Goal: Communication & Community: Answer question/provide support

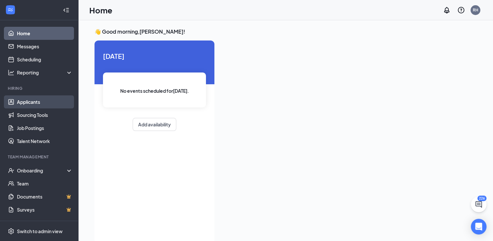
click at [33, 105] on link "Applicants" at bounding box center [45, 101] width 56 height 13
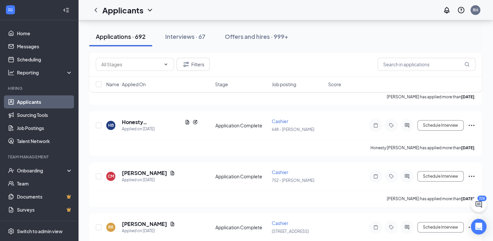
scroll to position [2321, 0]
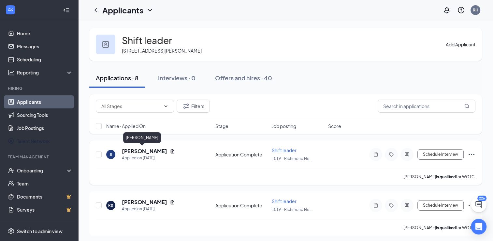
click at [140, 151] on h5 "[PERSON_NAME]" at bounding box center [144, 150] width 45 height 7
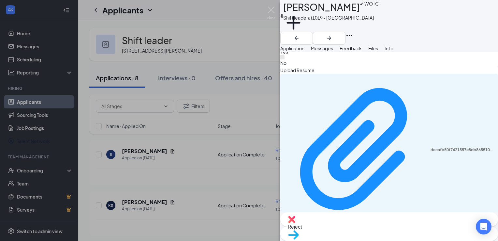
scroll to position [665, 0]
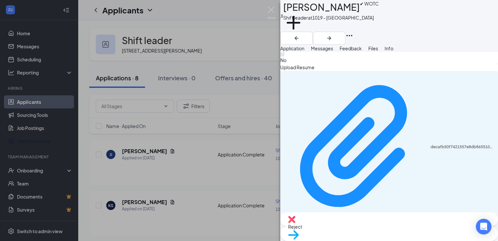
click at [181, 155] on div "JI Joanna Ivy ✔ WOTC Shift leader at 1019 - Richmond Heights Add a tag Applicat…" at bounding box center [249, 120] width 498 height 241
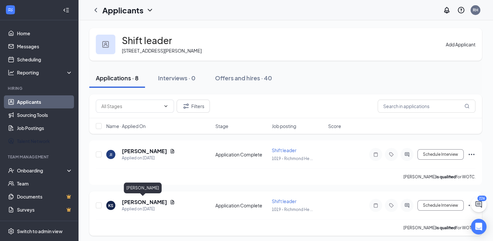
click at [147, 202] on h5 "Khayla Sharp" at bounding box center [144, 201] width 45 height 7
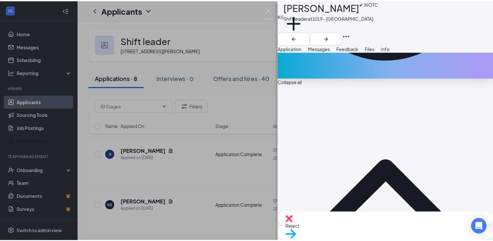
scroll to position [209, 0]
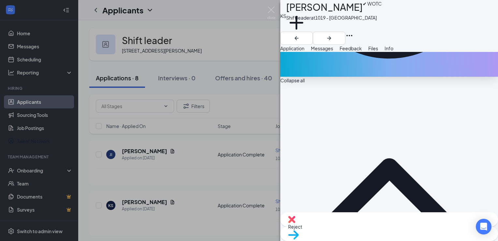
click at [228, 178] on div "KS Khayla Sharp ✔ WOTC Shift leader at 1019 - Richmond Heights Add a tag Applic…" at bounding box center [249, 120] width 498 height 241
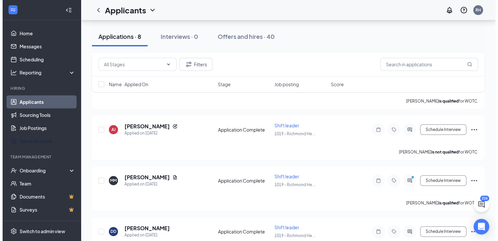
scroll to position [130, 0]
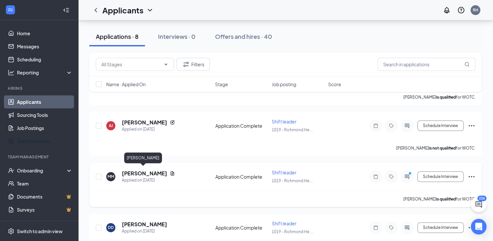
click at [150, 172] on h5 "Mario Mathon" at bounding box center [144, 172] width 45 height 7
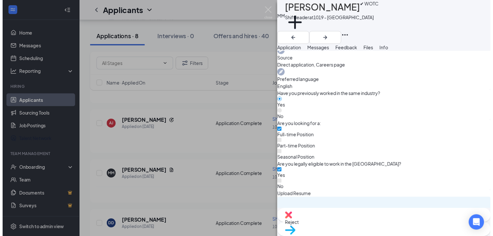
scroll to position [548, 0]
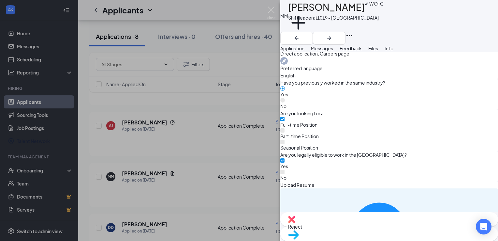
click at [166, 62] on div "MM Mario Mathon ✔ WOTC Shift leader at 1019 - Richmond Heights Add a tag Applic…" at bounding box center [249, 120] width 498 height 241
click at [166, 63] on div "MM Mario Mathon ✔ WOTC Shift leader at 1019 - Richmond Heights Add a tag Applic…" at bounding box center [249, 120] width 498 height 241
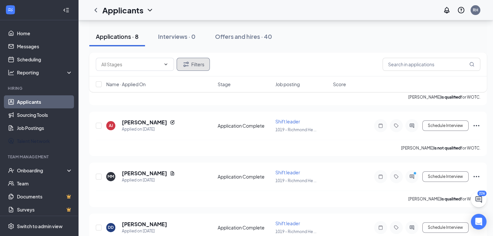
click at [190, 64] on icon "Filter" at bounding box center [186, 64] width 8 height 8
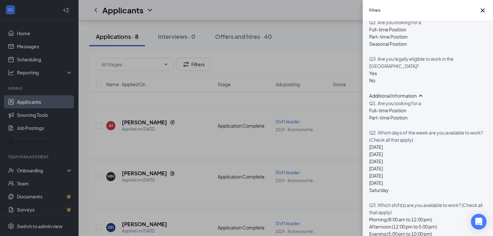
scroll to position [352, 0]
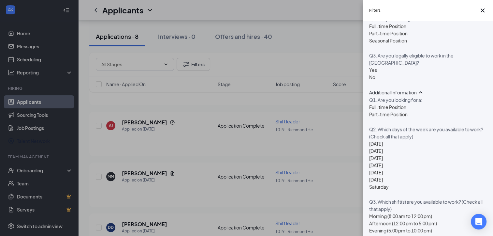
click at [37, 101] on div "Filters Applicant Status (0/5) Unread message Hasn't messaged back Stuck in sta…" at bounding box center [246, 118] width 493 height 236
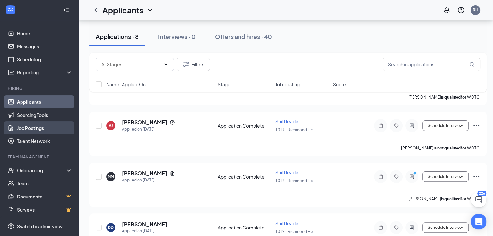
click at [39, 129] on link "Job Postings" at bounding box center [45, 127] width 56 height 13
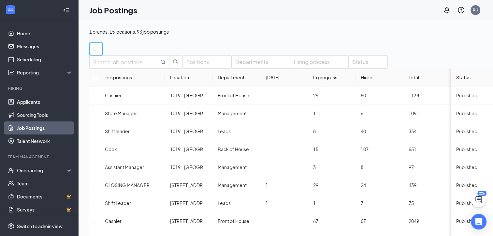
click at [103, 52] on div "Locations" at bounding box center [95, 48] width 13 height 13
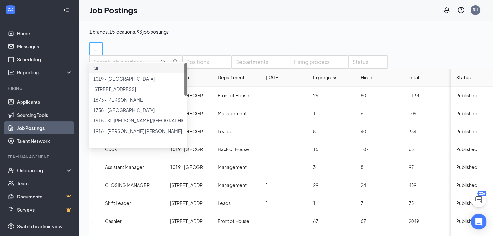
click at [97, 65] on div at bounding box center [138, 65] width 90 height 0
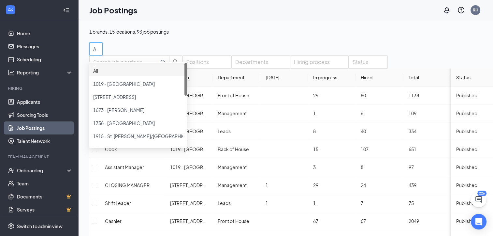
click at [222, 55] on div "All locations" at bounding box center [301, 48] width 424 height 13
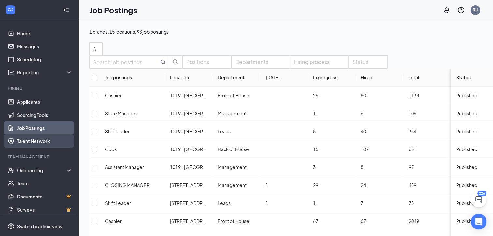
click at [44, 139] on link "Talent Network" at bounding box center [45, 140] width 56 height 13
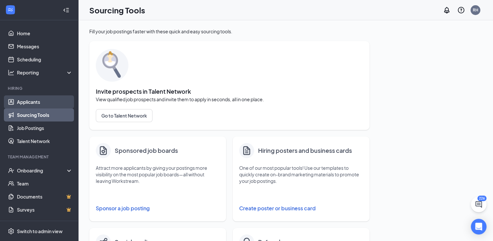
click at [36, 100] on link "Applicants" at bounding box center [45, 101] width 56 height 13
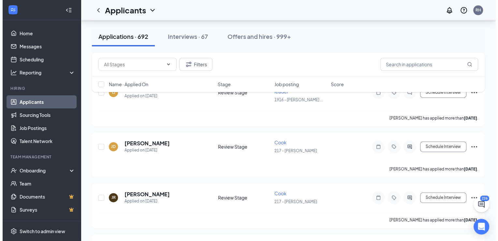
scroll to position [3390, 0]
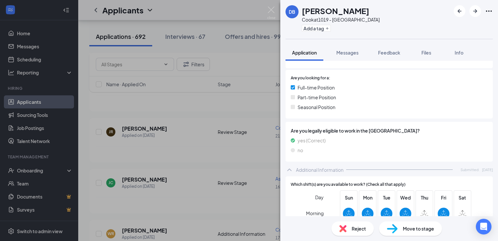
scroll to position [125, 0]
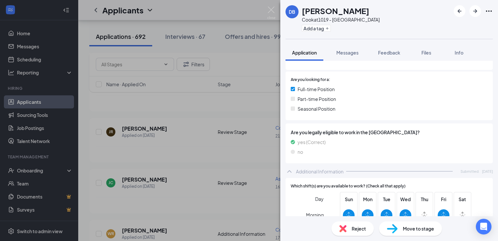
click at [179, 166] on div "DB [PERSON_NAME] at [GEOGRAPHIC_DATA] Add a tag Application Messages Feedback F…" at bounding box center [249, 120] width 498 height 241
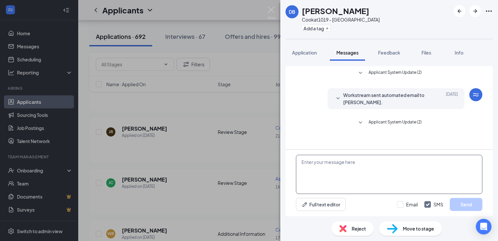
click at [319, 158] on textarea at bounding box center [389, 173] width 186 height 39
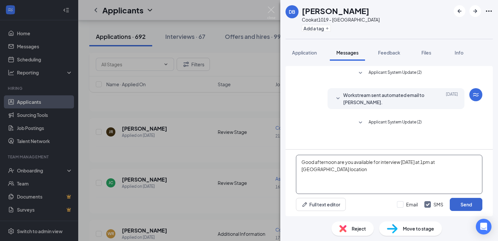
type textarea "Good afternoon are you available for interview [DATE] at 1pm at [GEOGRAPHIC_DAT…"
click at [471, 204] on button "Send" at bounding box center [466, 204] width 33 height 13
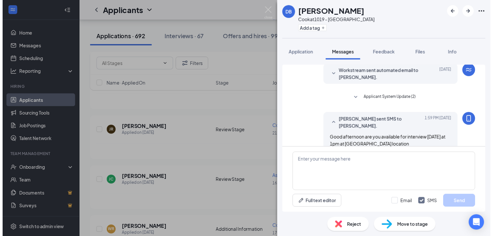
scroll to position [34, 0]
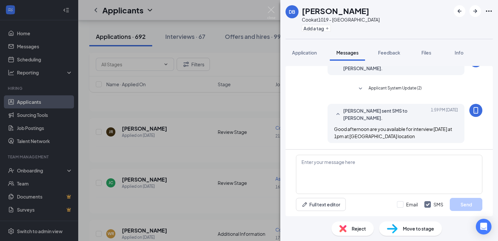
click at [228, 200] on div "DB [PERSON_NAME] at [GEOGRAPHIC_DATA] Add a tag Application Messages Feedback F…" at bounding box center [249, 120] width 498 height 241
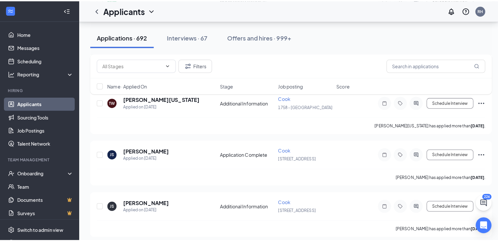
scroll to position [3781, 0]
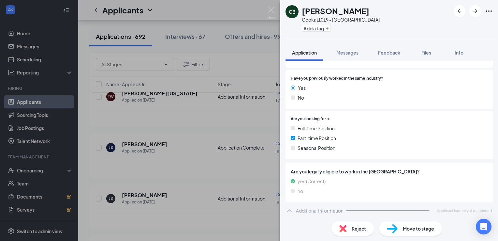
scroll to position [105, 0]
click at [193, 194] on div "[PERSON_NAME] [PERSON_NAME] at [GEOGRAPHIC_DATA] Add a tag Application Messages…" at bounding box center [249, 120] width 498 height 241
click at [174, 188] on div "[PERSON_NAME] [PERSON_NAME] at [GEOGRAPHIC_DATA] Add a tag Application Messages…" at bounding box center [249, 120] width 498 height 241
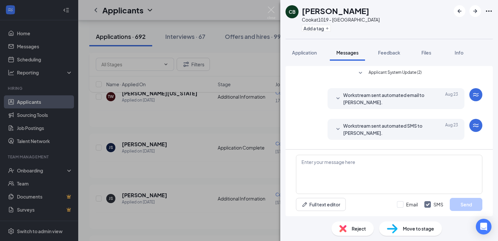
scroll to position [119, 0]
click at [309, 159] on textarea at bounding box center [389, 173] width 186 height 39
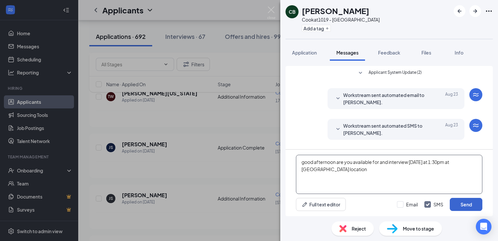
type textarea "good afternoon are you available for and interview [DATE] at 1:30pm at [GEOGRAP…"
click at [468, 203] on button "Send" at bounding box center [466, 204] width 33 height 13
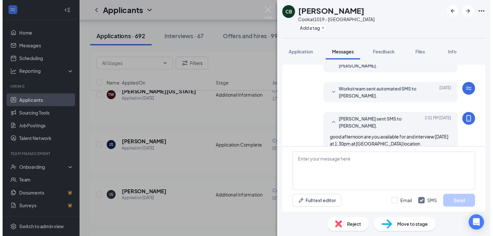
scroll to position [168, 0]
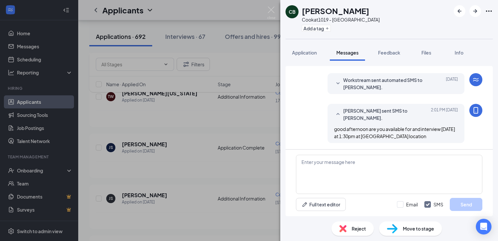
click at [226, 174] on div "[PERSON_NAME] [PERSON_NAME] at [GEOGRAPHIC_DATA] Add a tag Application Messages…" at bounding box center [249, 120] width 498 height 241
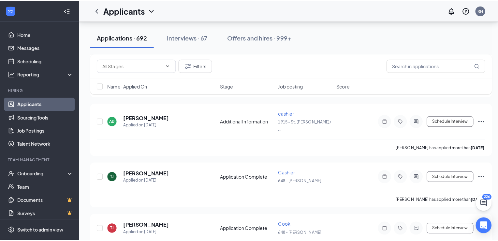
scroll to position [5632, 0]
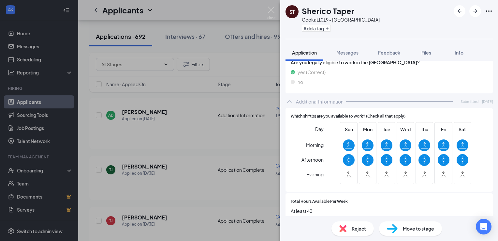
scroll to position [196, 0]
click at [182, 168] on div "ST Sherico Taper Cook at [GEOGRAPHIC_DATA] Add a tag Application Messages Feedb…" at bounding box center [249, 120] width 498 height 241
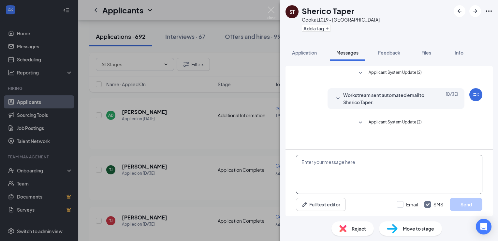
click at [315, 169] on textarea at bounding box center [389, 173] width 186 height 39
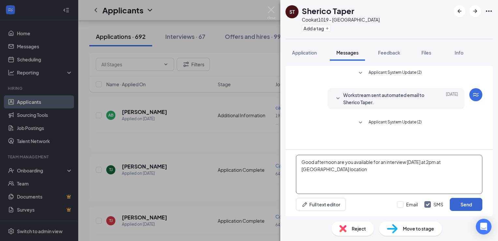
type textarea "Good afternoon are you available for an interview [DATE] at 2pm at [GEOGRAPHIC_…"
click at [464, 206] on button "Send" at bounding box center [466, 204] width 33 height 13
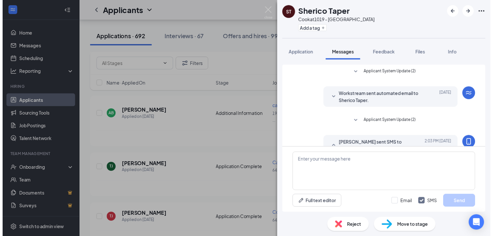
scroll to position [34, 0]
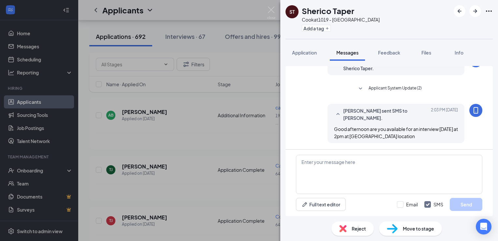
click at [267, 166] on div "ST Sherico Taper Cook at [GEOGRAPHIC_DATA] Add a tag Application Messages Feedb…" at bounding box center [249, 120] width 498 height 241
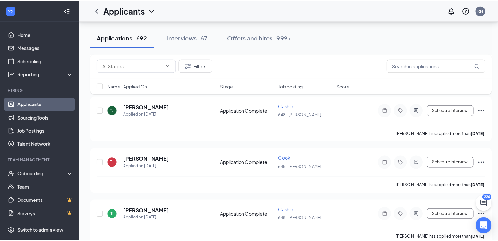
scroll to position [5698, 0]
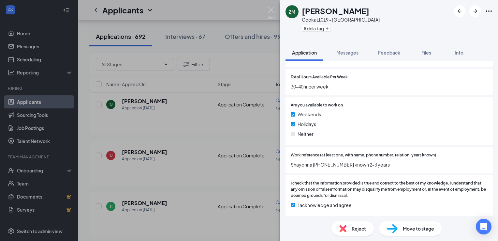
scroll to position [321, 0]
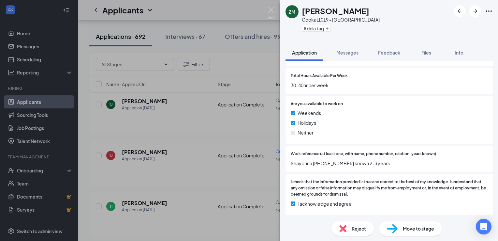
click at [164, 179] on div "ZM [PERSON_NAME] Cook at [GEOGRAPHIC_DATA] Add a tag Application Messages Feedb…" at bounding box center [249, 120] width 498 height 241
click at [174, 177] on div "ZM [PERSON_NAME] Cook at [GEOGRAPHIC_DATA] Add a tag Application Messages Feedb…" at bounding box center [249, 120] width 498 height 241
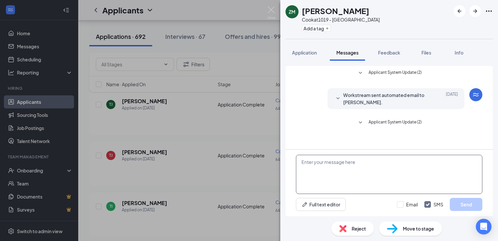
click at [312, 161] on textarea at bounding box center [389, 173] width 186 height 39
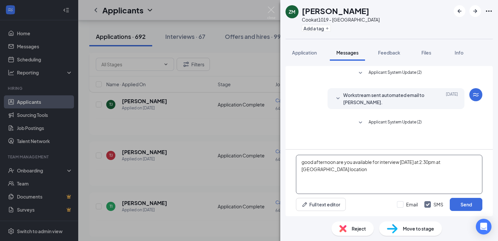
click at [467, 162] on textarea "good afternoon are you available for interview [DATE] at 2:30pm at [GEOGRAPHIC_…" at bounding box center [389, 173] width 186 height 39
type textarea "good afternoon are you available for interview [DATE] at 2:30pm at [GEOGRAPHIC_…"
click at [473, 202] on button "Send" at bounding box center [466, 204] width 33 height 13
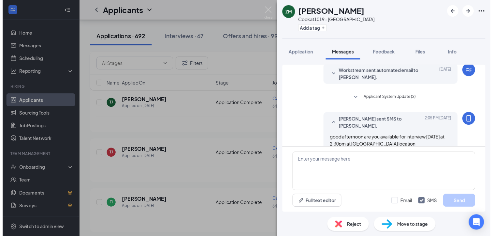
scroll to position [34, 0]
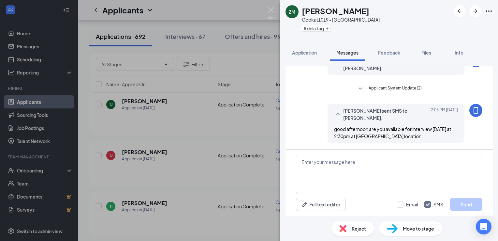
click at [214, 205] on div "ZM [PERSON_NAME] Cook at [GEOGRAPHIC_DATA] Add a tag Application Messages Feedb…" at bounding box center [249, 120] width 498 height 241
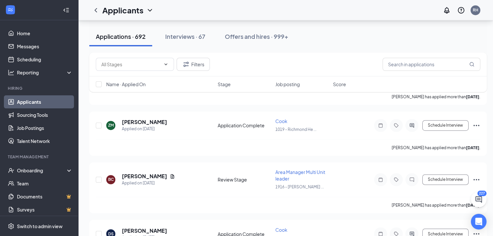
scroll to position [5940, 0]
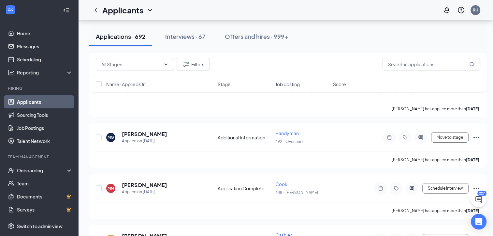
scroll to position [4971, 0]
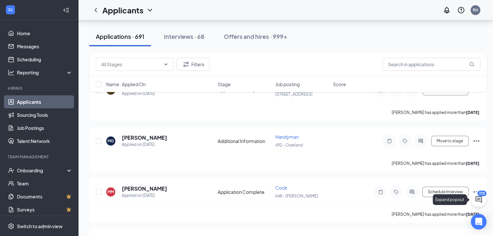
click at [478, 196] on icon "ChatActive" at bounding box center [479, 199] width 7 height 7
click at [375, 228] on div "228" at bounding box center [374, 228] width 8 height 6
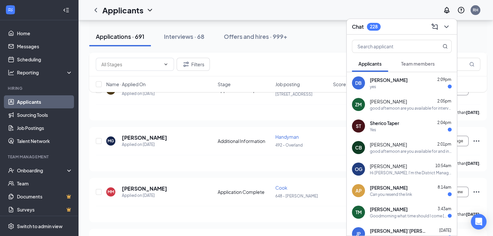
click at [381, 84] on div "yes" at bounding box center [411, 87] width 82 height 6
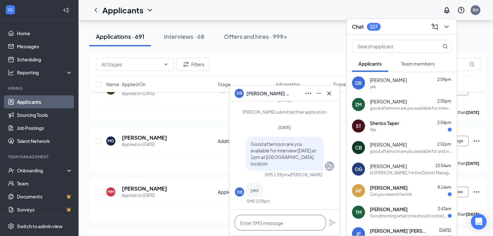
click at [267, 226] on textarea at bounding box center [280, 222] width 91 height 16
type textarea "ok see you then"
click at [331, 219] on icon "Plane" at bounding box center [333, 222] width 8 height 8
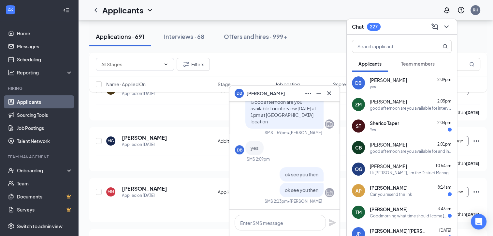
click at [388, 126] on span "Sherico Taper" at bounding box center [384, 123] width 29 height 7
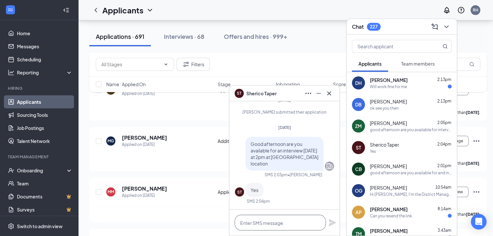
click at [254, 221] on textarea at bounding box center [280, 222] width 91 height 16
type textarea "ok see you then thanks"
click at [330, 222] on icon "Plane" at bounding box center [332, 222] width 7 height 7
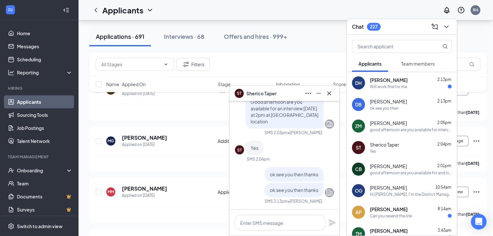
click at [391, 87] on div "Will work fine for me" at bounding box center [388, 87] width 37 height 6
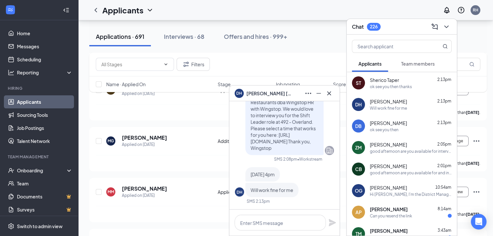
click at [385, 143] on span "[PERSON_NAME]" at bounding box center [388, 144] width 37 height 7
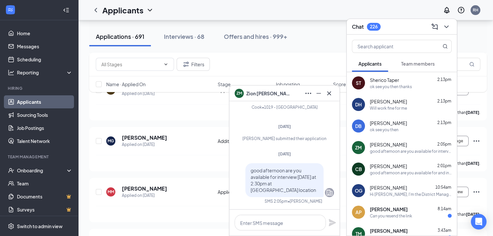
click at [384, 173] on div "good afternoon are you available for and interview [DATE] at 1:30pm at [GEOGRAP…" at bounding box center [411, 173] width 82 height 6
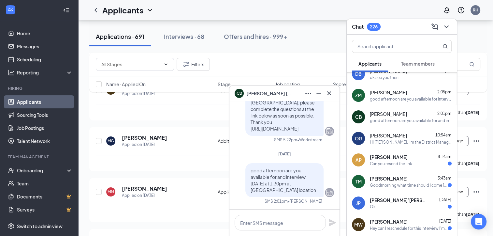
scroll to position [65, 0]
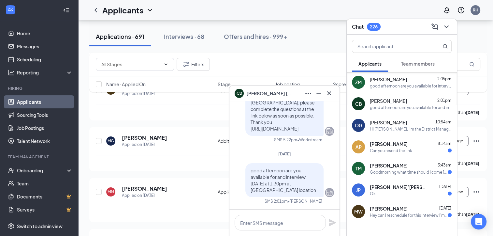
click at [399, 214] on div "Hey can I reschedule for this interview I'm so sorry for the late notice is the…" at bounding box center [409, 215] width 78 height 6
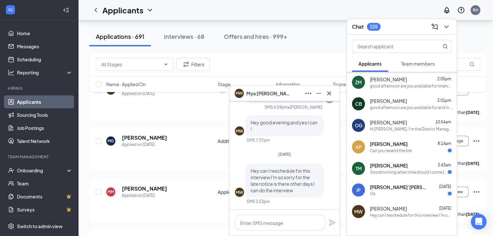
scroll to position [0, 0]
click at [386, 188] on span "[PERSON_NAME]’[PERSON_NAME]" at bounding box center [399, 187] width 59 height 7
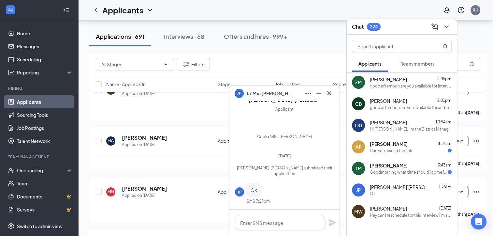
click at [382, 166] on span "[PERSON_NAME]" at bounding box center [389, 165] width 38 height 7
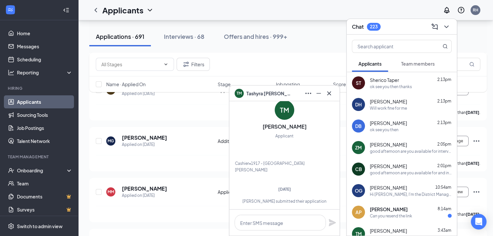
click at [328, 92] on icon "Cross" at bounding box center [329, 93] width 4 height 4
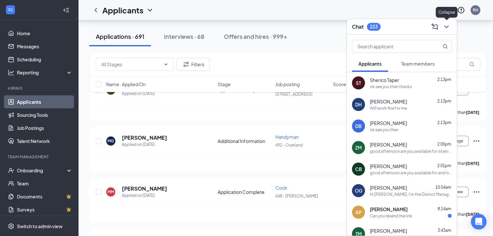
click at [445, 26] on icon "ChevronDown" at bounding box center [446, 26] width 4 height 3
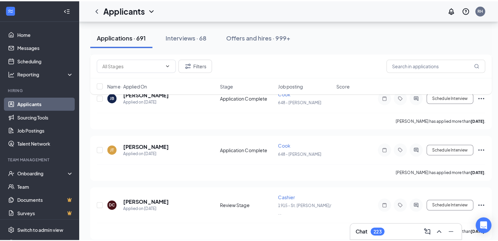
scroll to position [5389, 0]
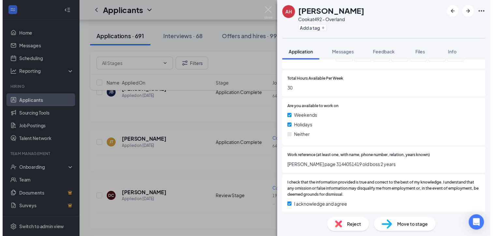
scroll to position [339, 0]
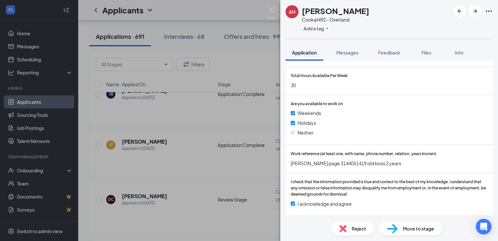
click at [217, 163] on div "AH [PERSON_NAME] at 492 - Overland Add a tag Application Messages Feedback File…" at bounding box center [249, 120] width 498 height 241
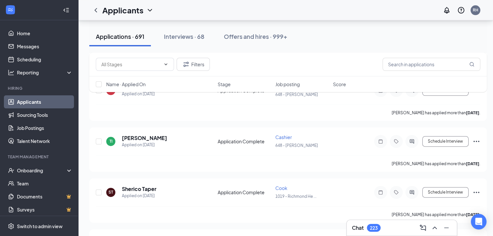
scroll to position [5715, 0]
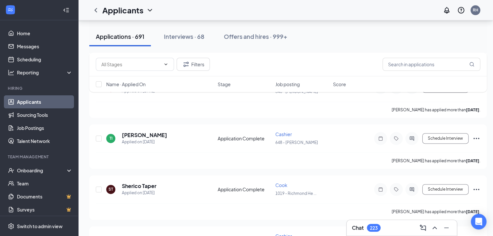
click at [377, 223] on div "Chat 223" at bounding box center [402, 227] width 100 height 10
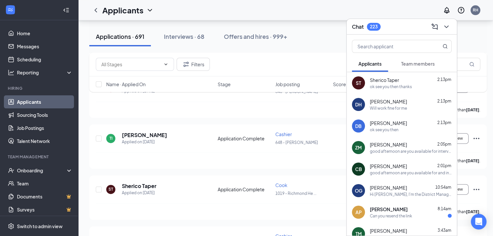
click at [378, 223] on div "TM [PERSON_NAME] 3:43am Goodmorning what time should I come [DATE]?" at bounding box center [402, 234] width 110 height 22
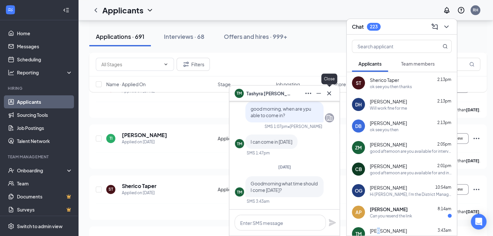
click at [331, 96] on icon "Cross" at bounding box center [329, 93] width 8 height 8
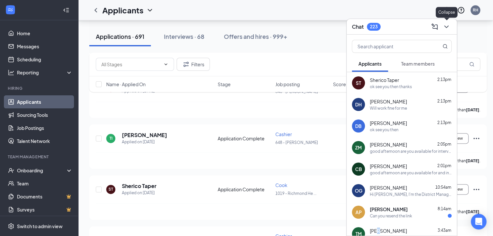
click at [446, 25] on icon "ChevronDown" at bounding box center [447, 27] width 8 height 8
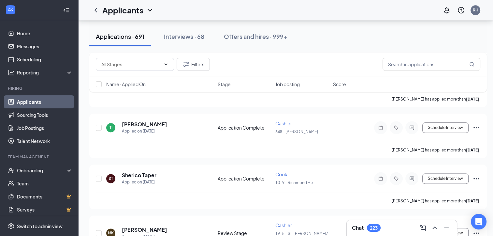
scroll to position [5741, 0]
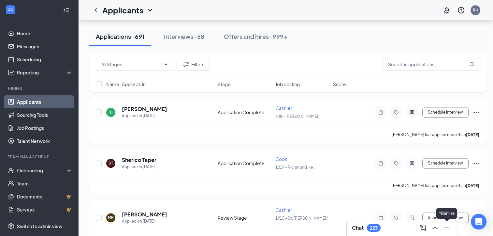
click at [447, 225] on icon "Minimize" at bounding box center [447, 228] width 8 height 8
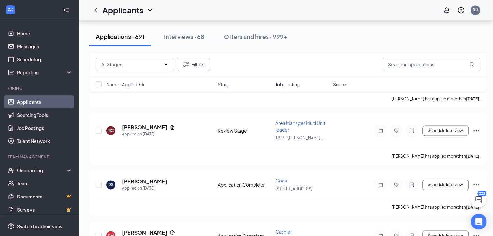
scroll to position [5940, 0]
